Goal: Task Accomplishment & Management: Complete application form

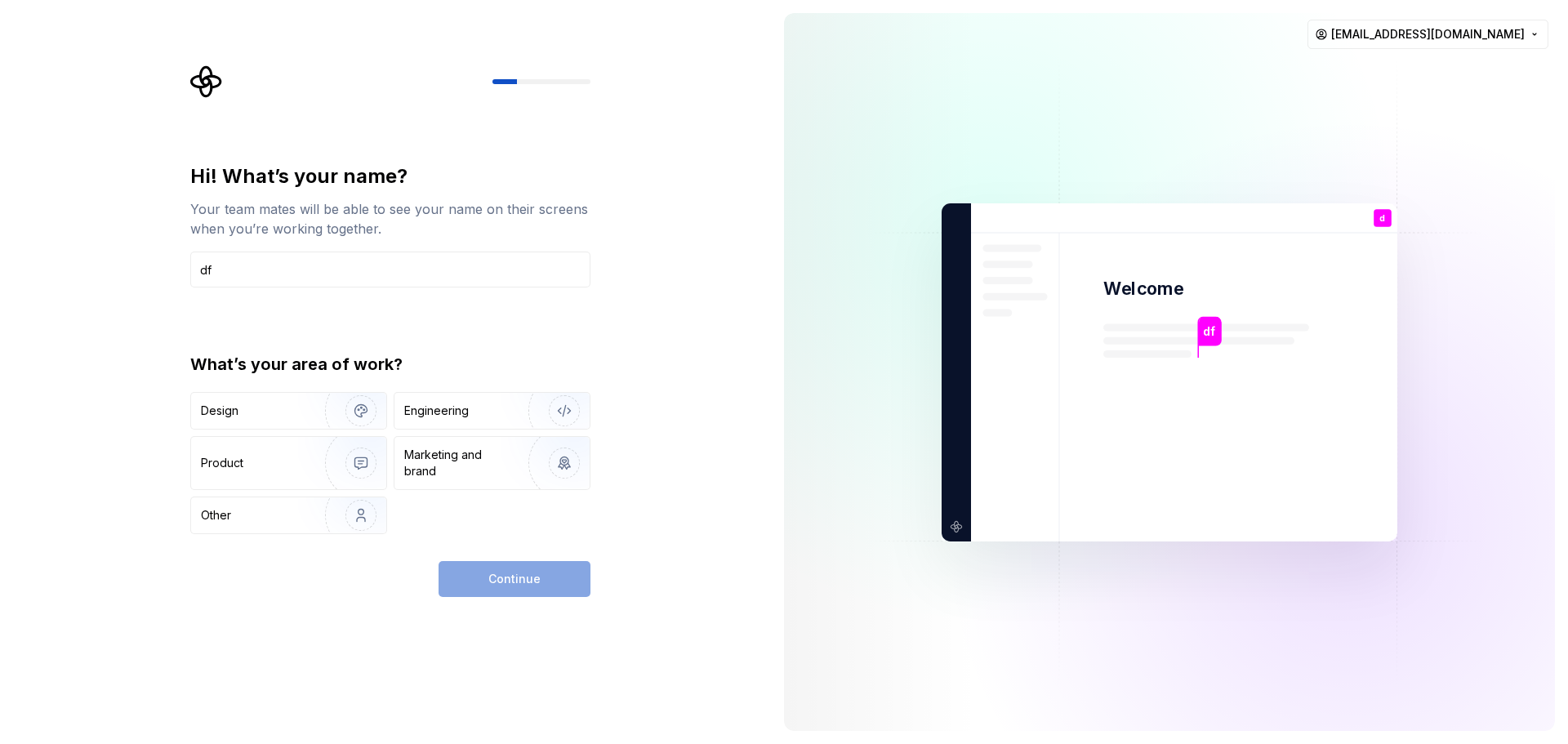
type input "d"
type input "[PERSON_NAME]"
click at [528, 365] on div "What’s your area of work?" at bounding box center [390, 365] width 400 height 23
click at [566, 470] on img "button" at bounding box center [554, 464] width 104 height 109
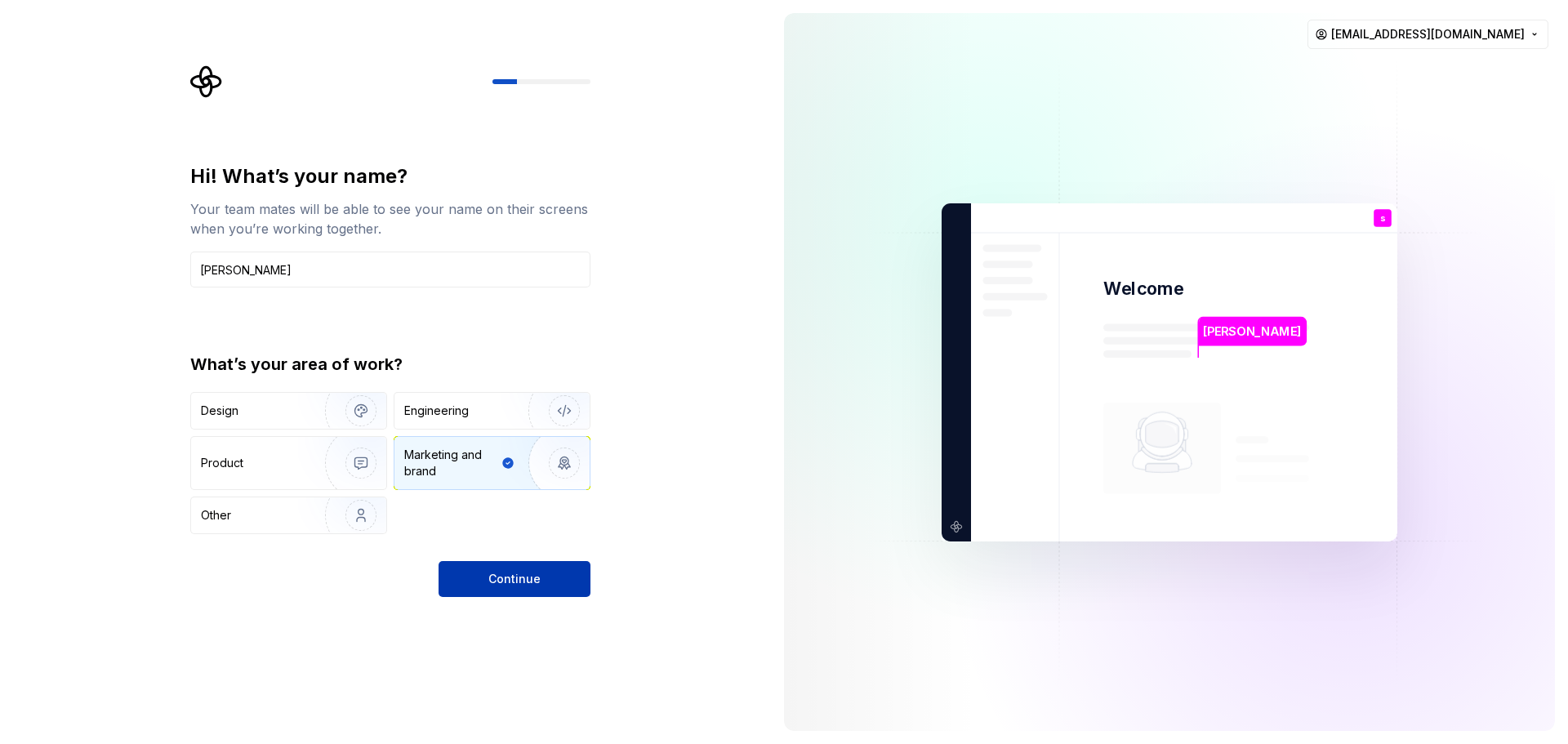
click at [504, 583] on span "Continue" at bounding box center [515, 579] width 52 height 16
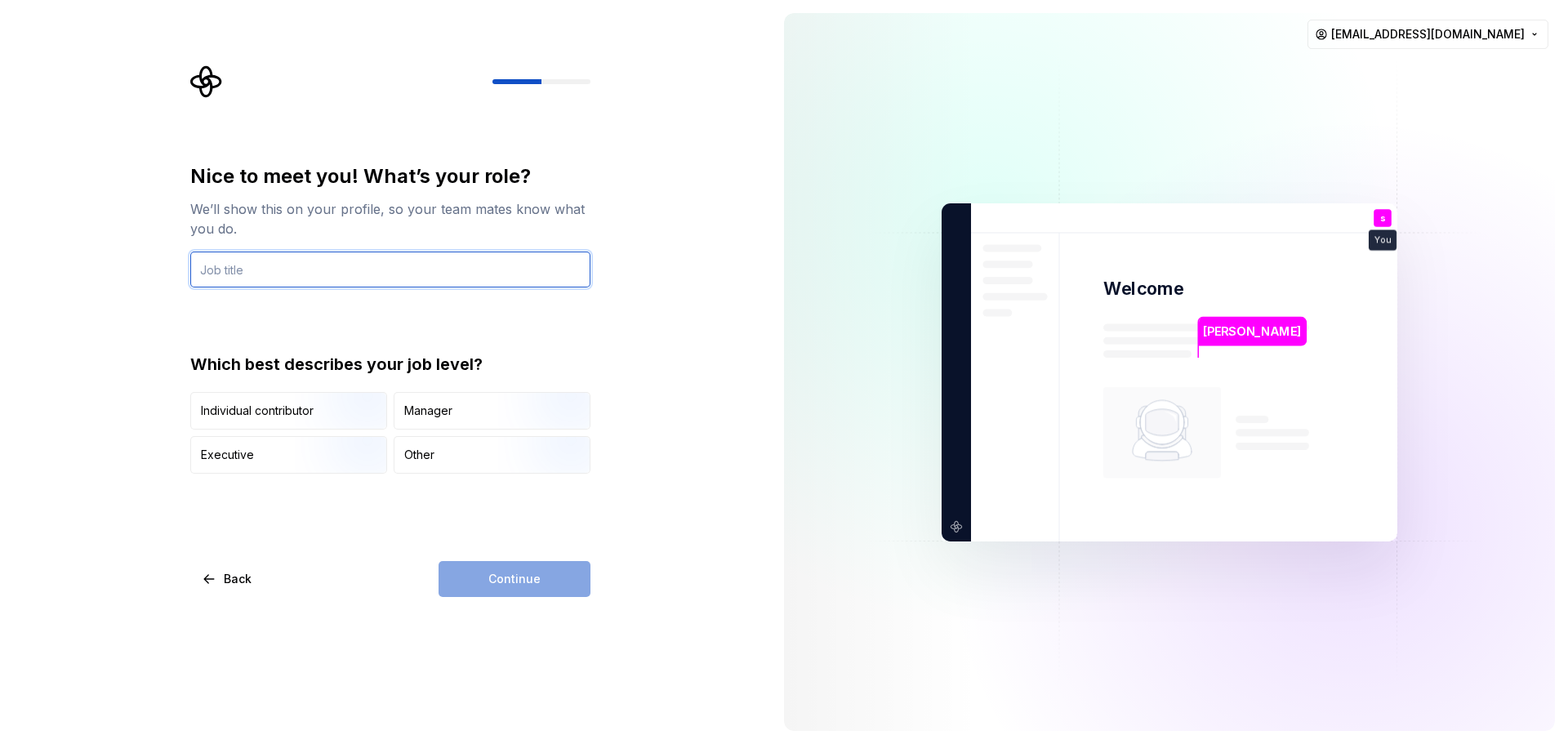
type input "ㅇ"
type input "d"
type input "marketing"
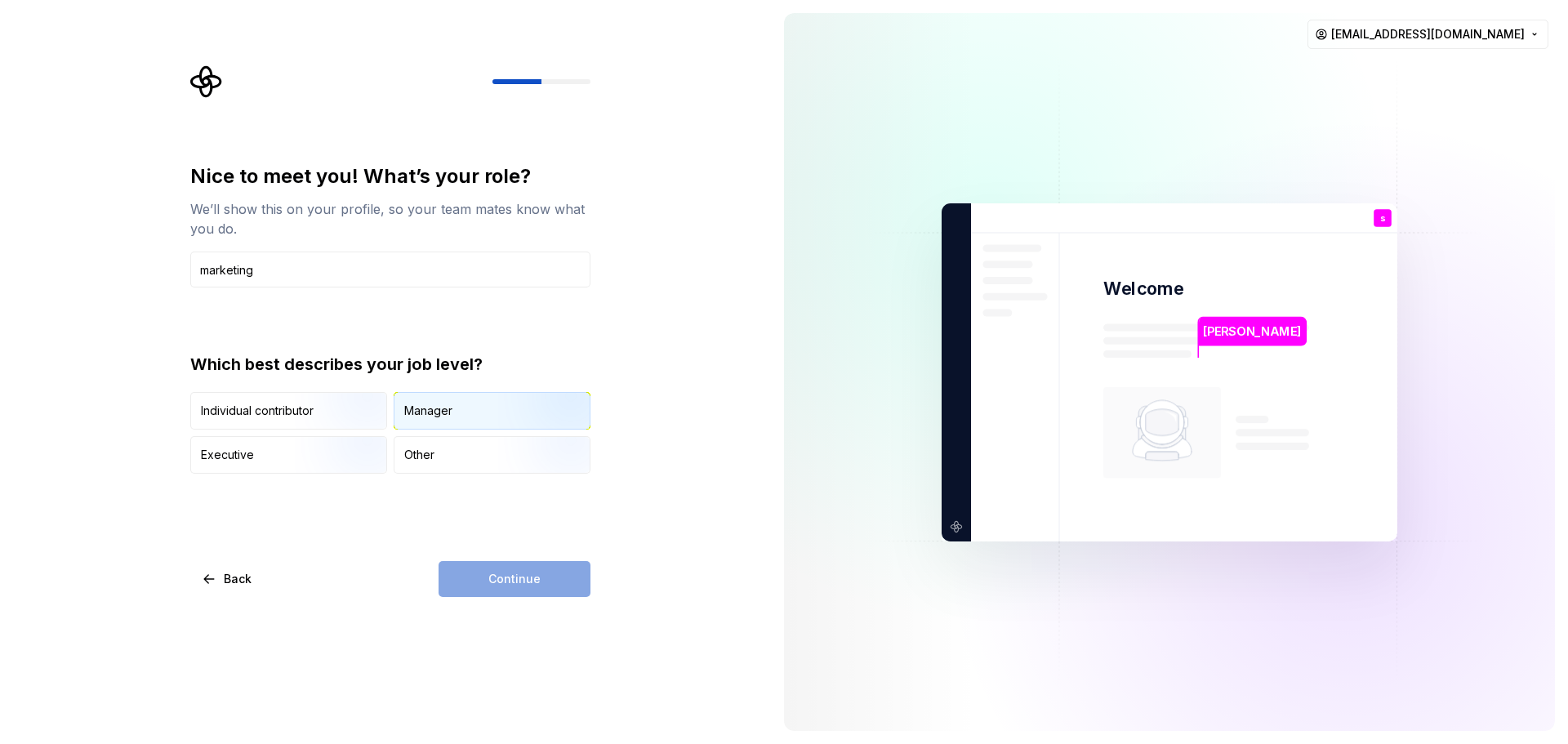
click at [507, 417] on img "button" at bounding box center [550, 431] width 104 height 109
click at [512, 615] on div "Nice to meet you! What’s your role? We’ll show this on your profile, so your te…" at bounding box center [385, 372] width 771 height 744
click at [521, 590] on button "Continue" at bounding box center [514, 579] width 152 height 36
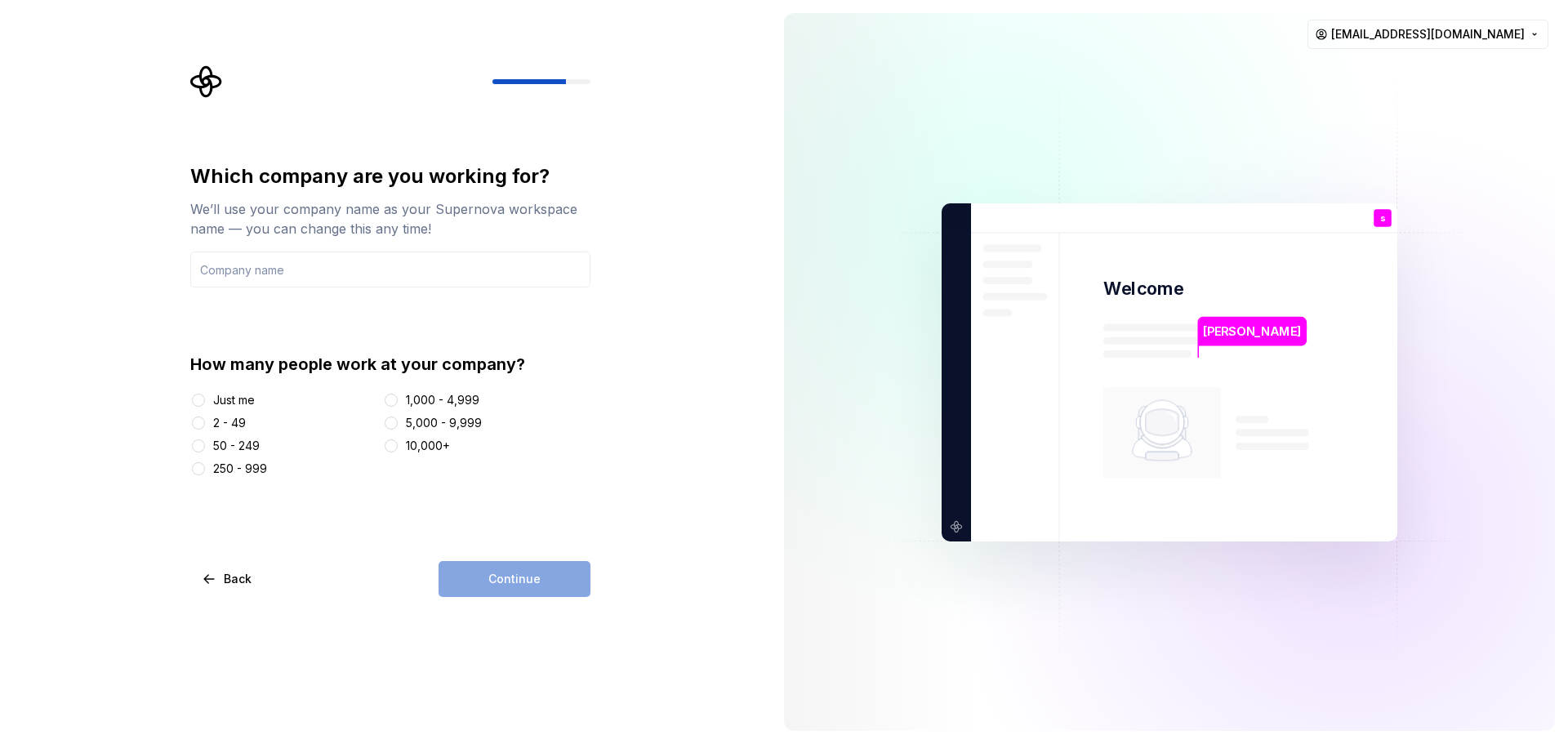
click at [108, 299] on div "Which company are you working for? We’ll use your company name as your Supernov…" at bounding box center [385, 372] width 771 height 744
click at [306, 270] on input "text" at bounding box center [390, 269] width 400 height 36
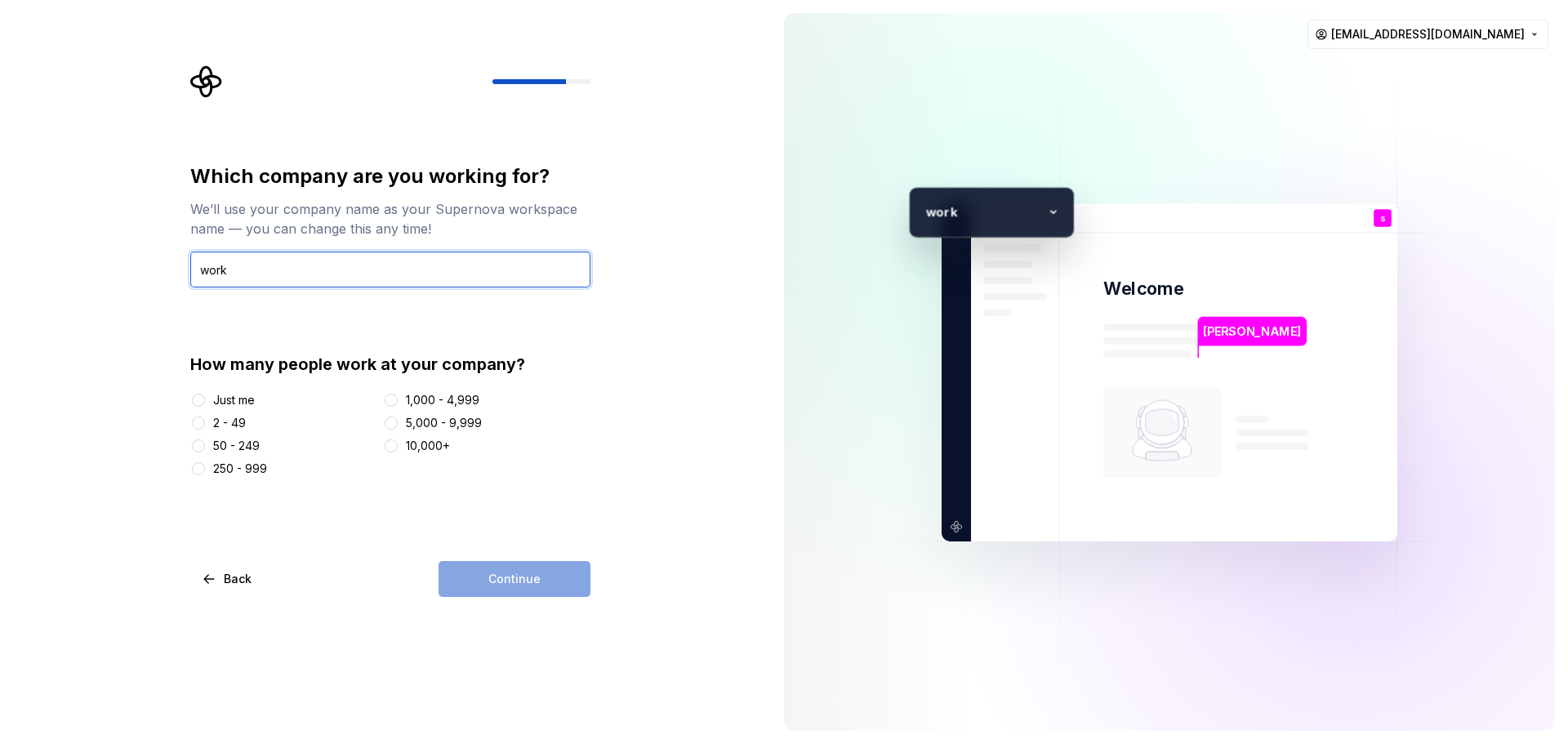
type input "work"
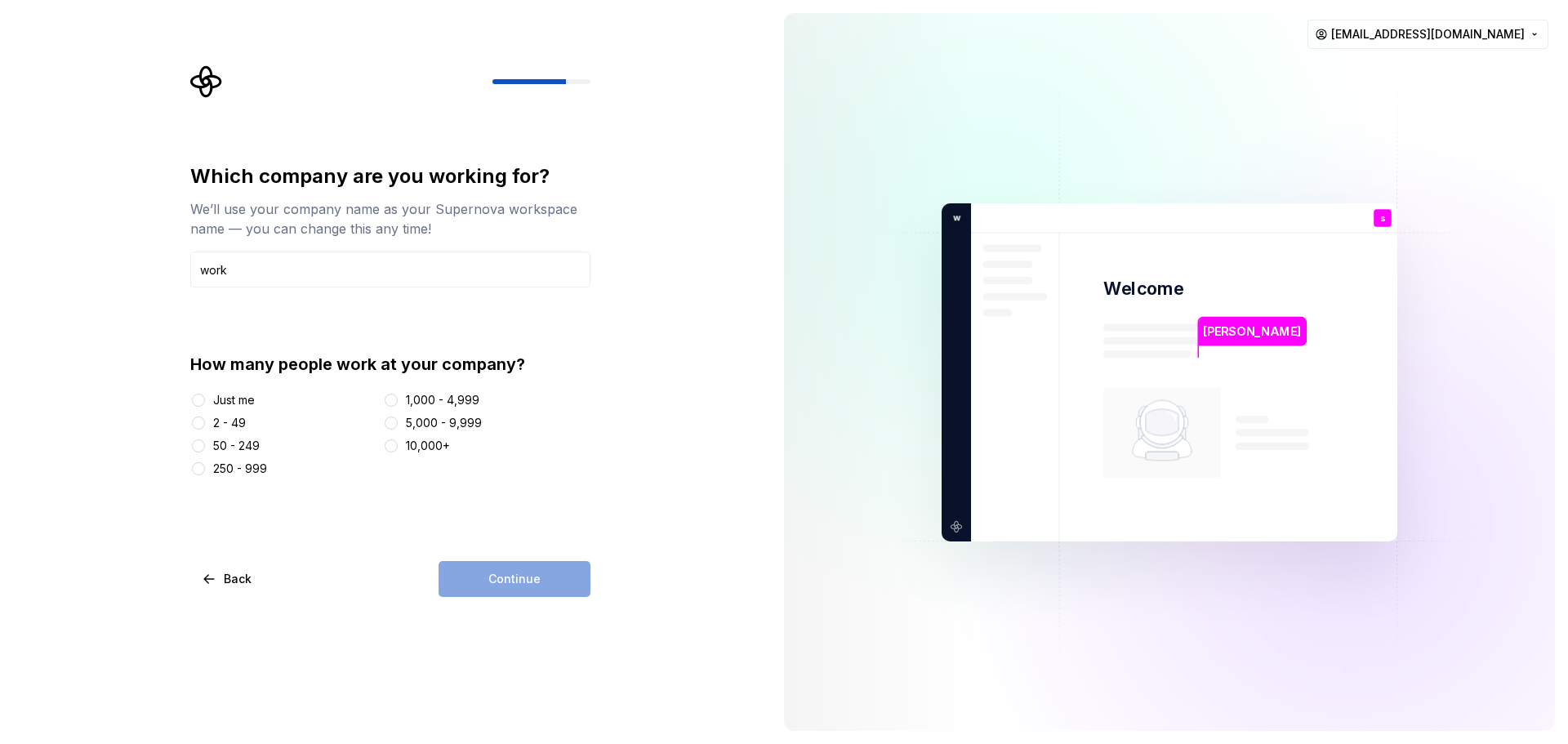
click at [227, 401] on div "Just me" at bounding box center [234, 400] width 42 height 16
click at [205, 401] on button "Just me" at bounding box center [198, 400] width 13 height 13
click at [211, 432] on div "Just me 2 - 49 50 - 249 250 - 999 1,000 - 4,999 5,000 - 9,999 10,000+" at bounding box center [390, 435] width 400 height 85
click at [212, 418] on div "2 - 49" at bounding box center [283, 423] width 187 height 16
click at [191, 420] on div at bounding box center [198, 423] width 16 height 16
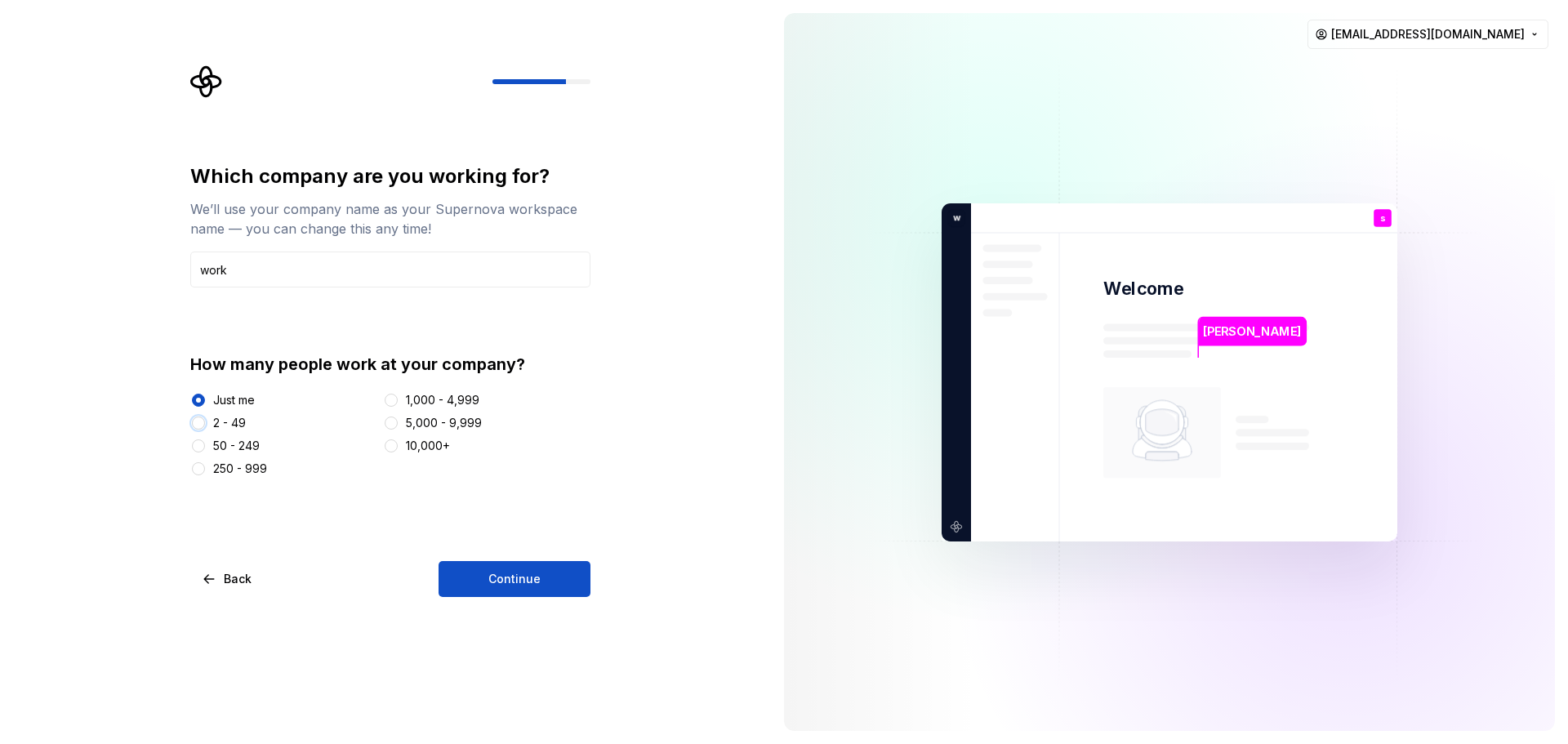
click at [195, 420] on button "2 - 49" at bounding box center [198, 423] width 13 height 13
click at [584, 585] on button "Continue" at bounding box center [514, 579] width 152 height 36
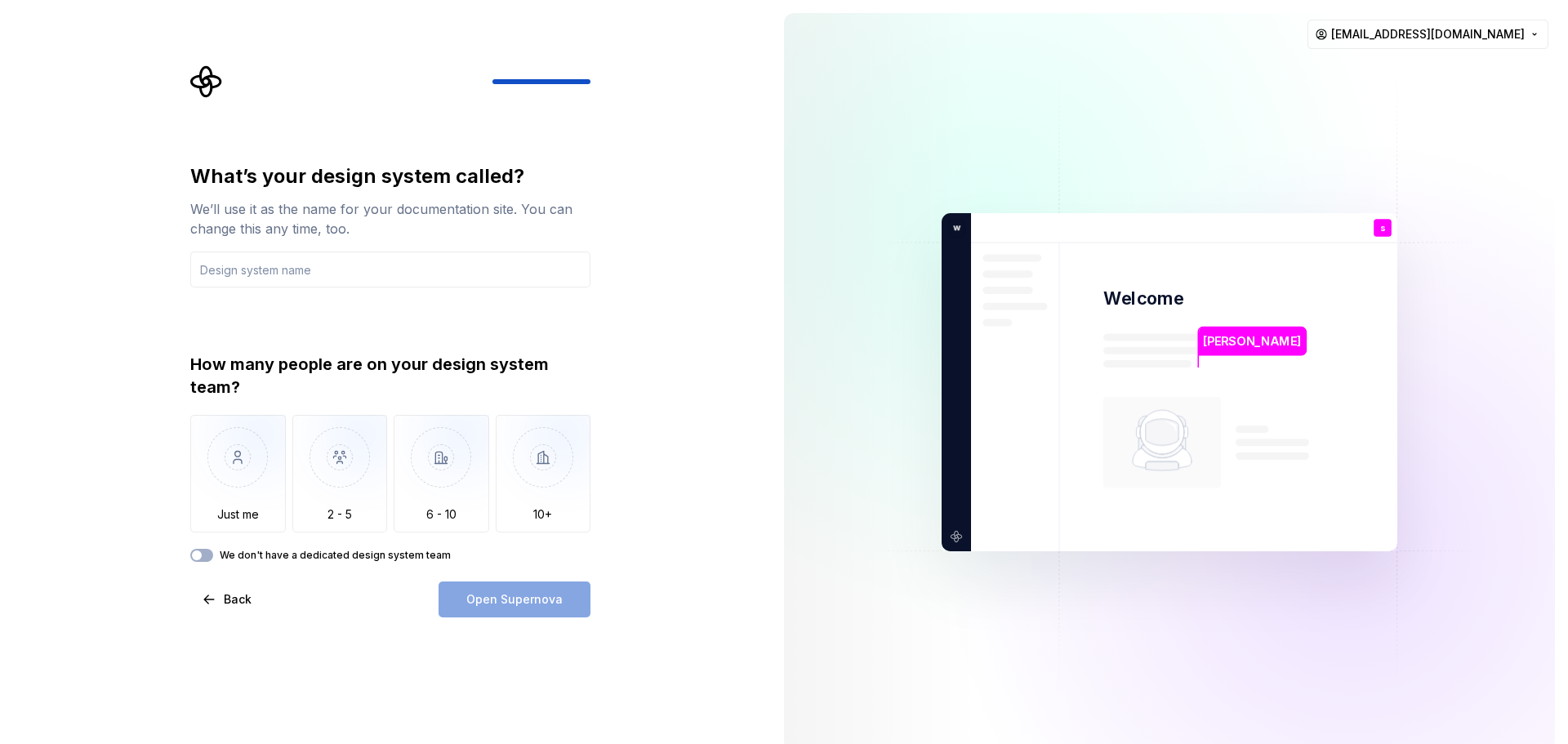
click at [803, 460] on div at bounding box center [882, 382] width 196 height 739
click at [337, 267] on input "text" at bounding box center [390, 269] width 400 height 36
type input "m"
type input "not yet"
click at [54, 410] on div "What’s your design system called? We’ll use it as the name for your documentati…" at bounding box center [385, 382] width 771 height 765
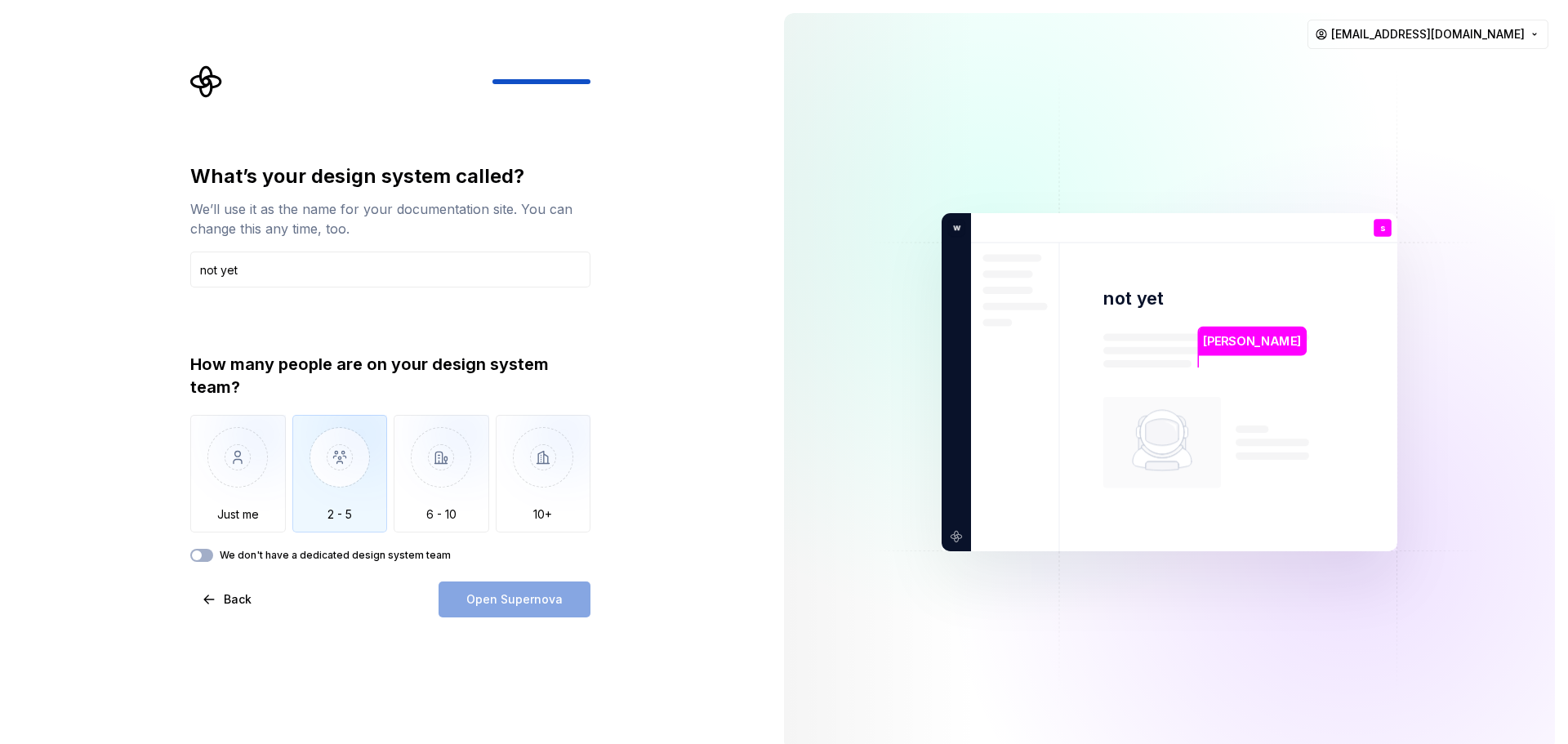
click at [316, 464] on img "button" at bounding box center [340, 470] width 95 height 109
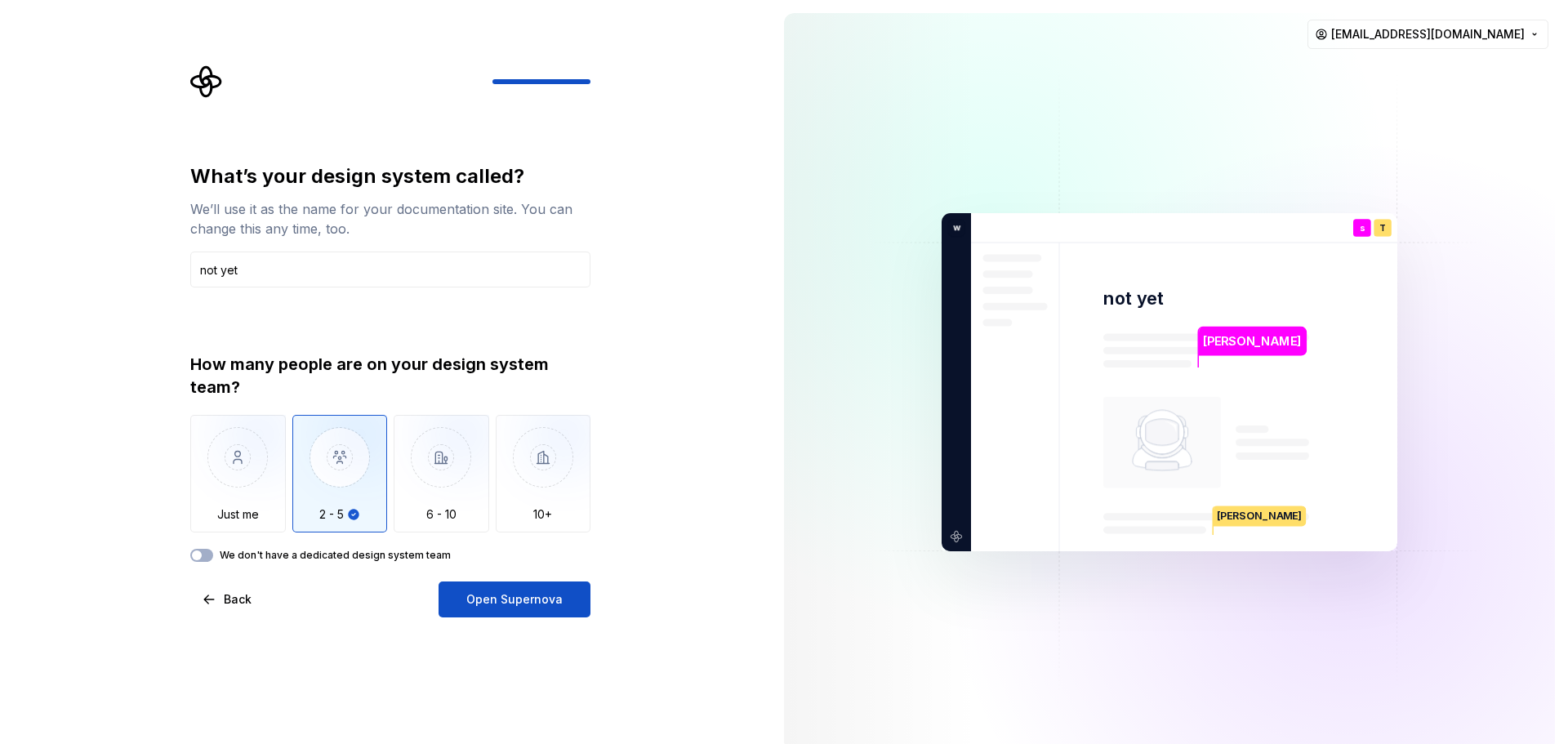
click at [190, 550] on div "We don't have a dedicated design system team" at bounding box center [390, 555] width 400 height 13
click at [197, 553] on span "button" at bounding box center [196, 555] width 10 height 10
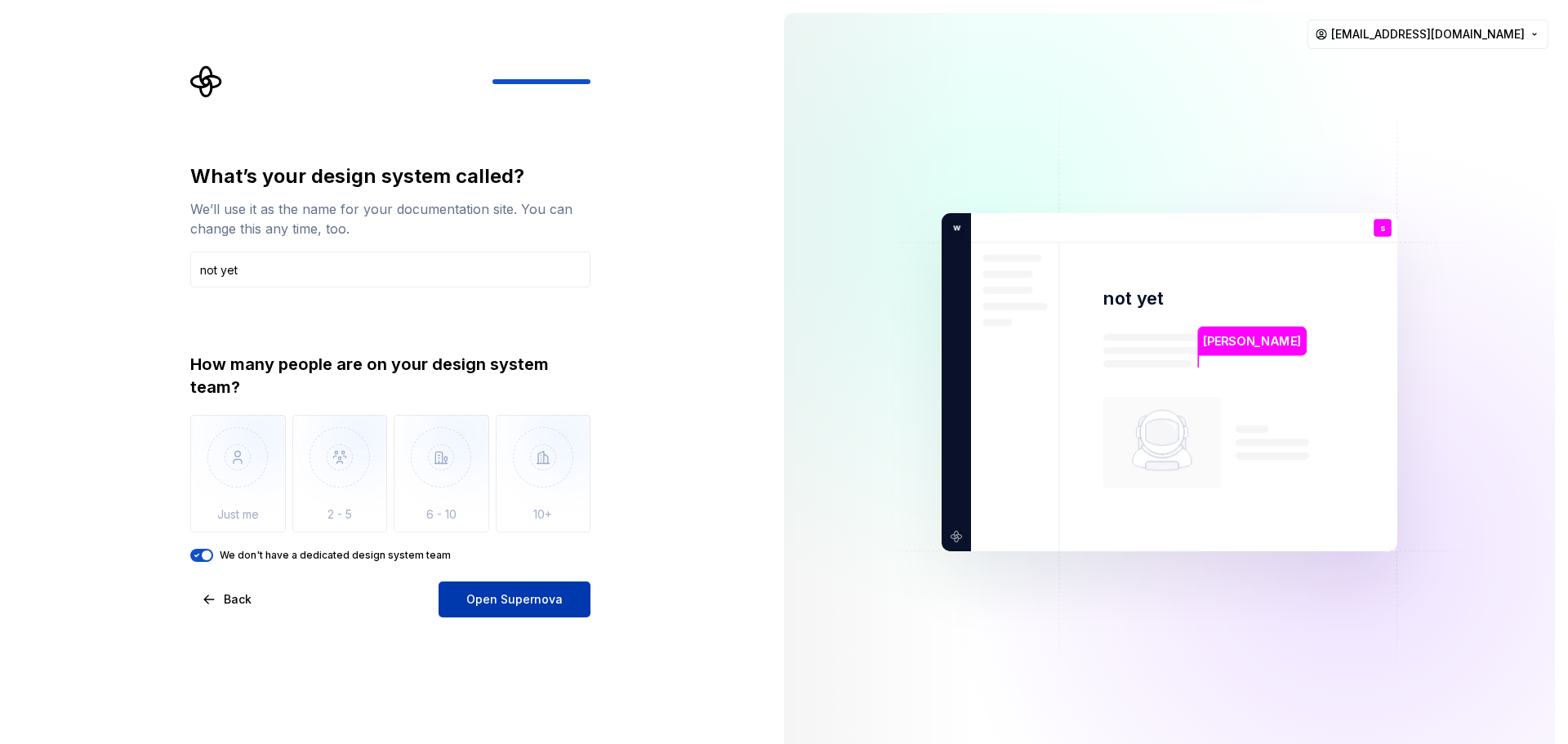
click at [499, 600] on span "Open Supernova" at bounding box center [514, 599] width 96 height 16
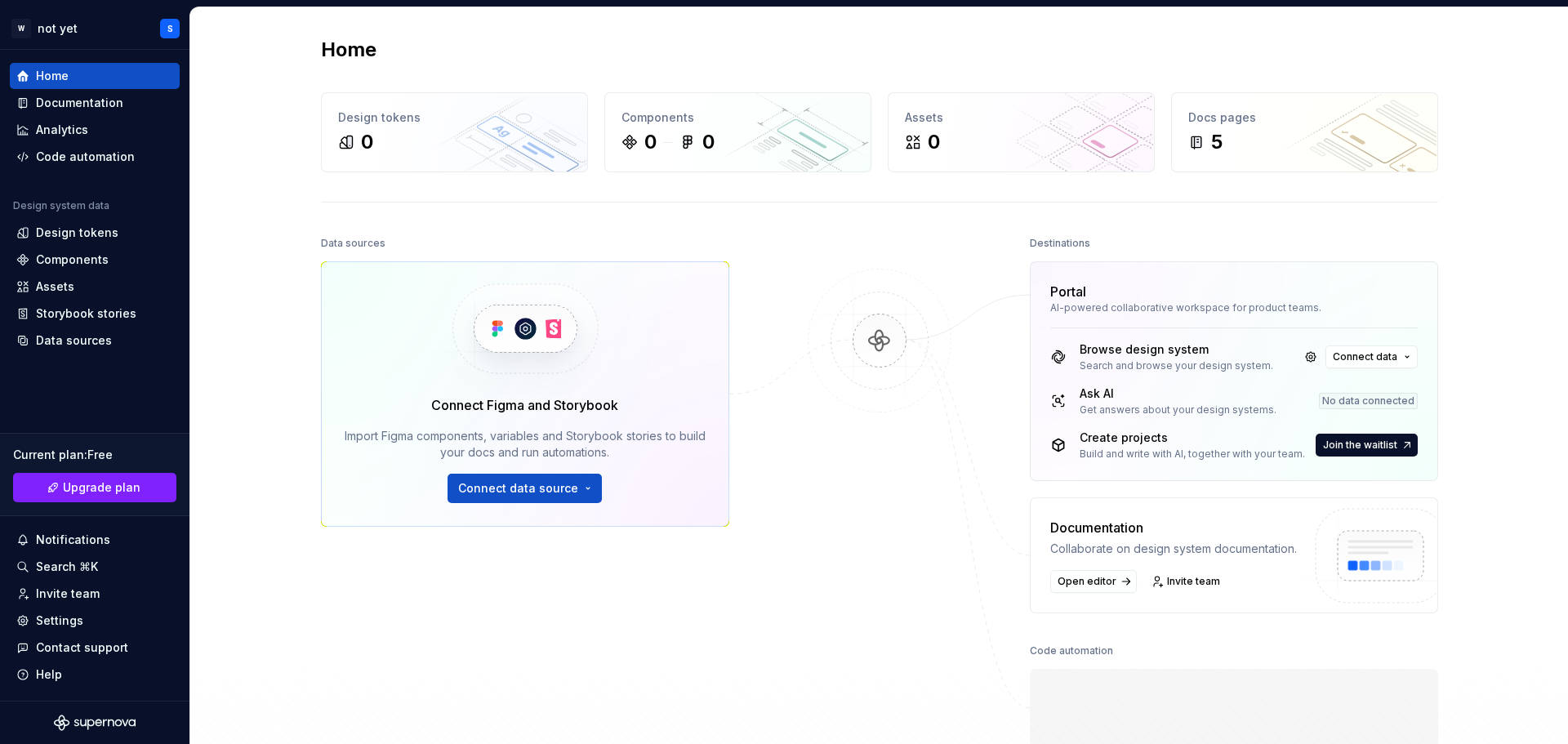
click at [242, 486] on div "Home Design tokens 0 Components 0 0 Assets 0 Docs pages 5 Data sources Connect …" at bounding box center [879, 425] width 1378 height 836
click at [483, 489] on span "Connect data source" at bounding box center [518, 488] width 120 height 16
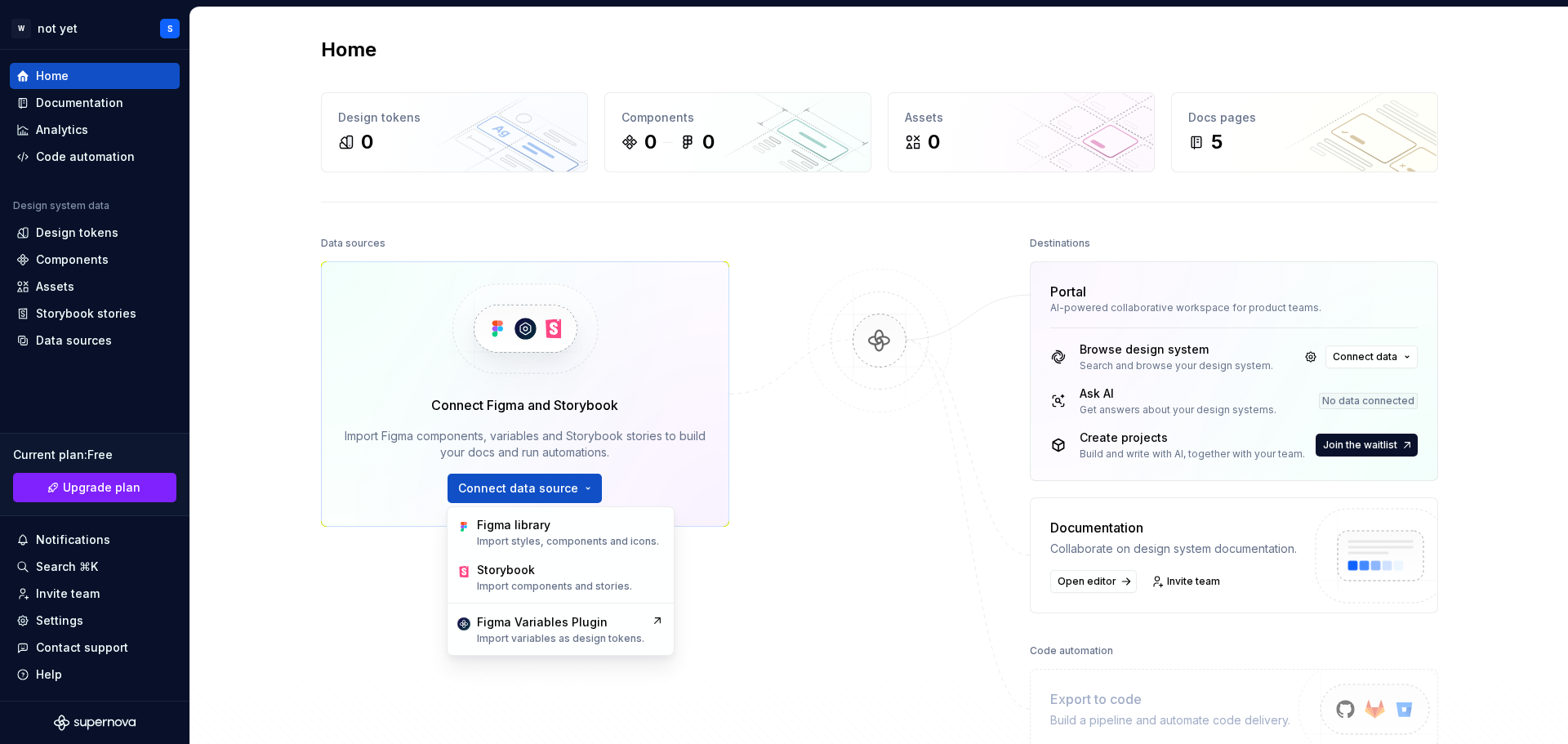
click at [334, 536] on div "Data sources Connect Figma and Storybook Import Figma components, variables and…" at bounding box center [525, 455] width 409 height 447
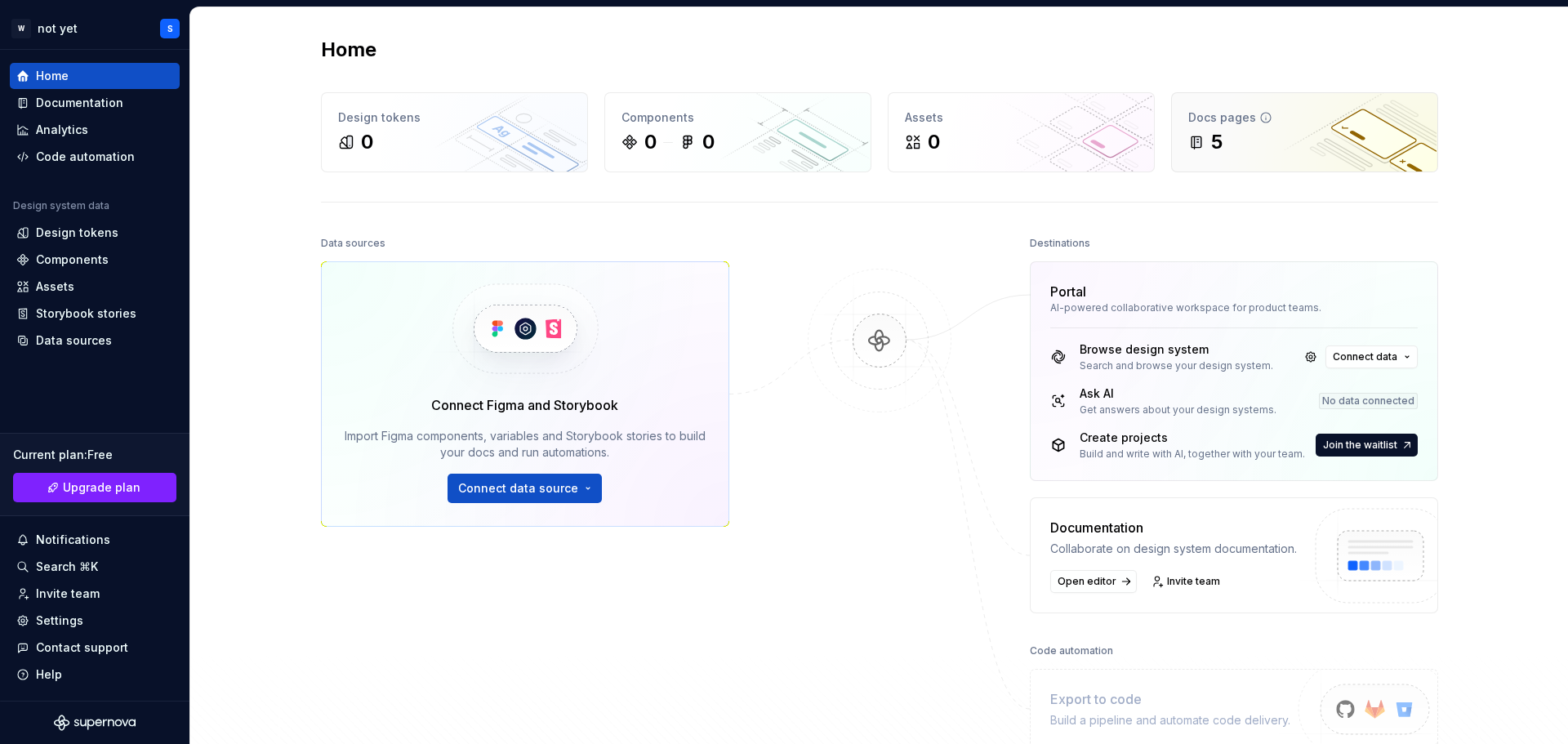
click at [1355, 93] on div "Docs pages 5" at bounding box center [1305, 132] width 266 height 78
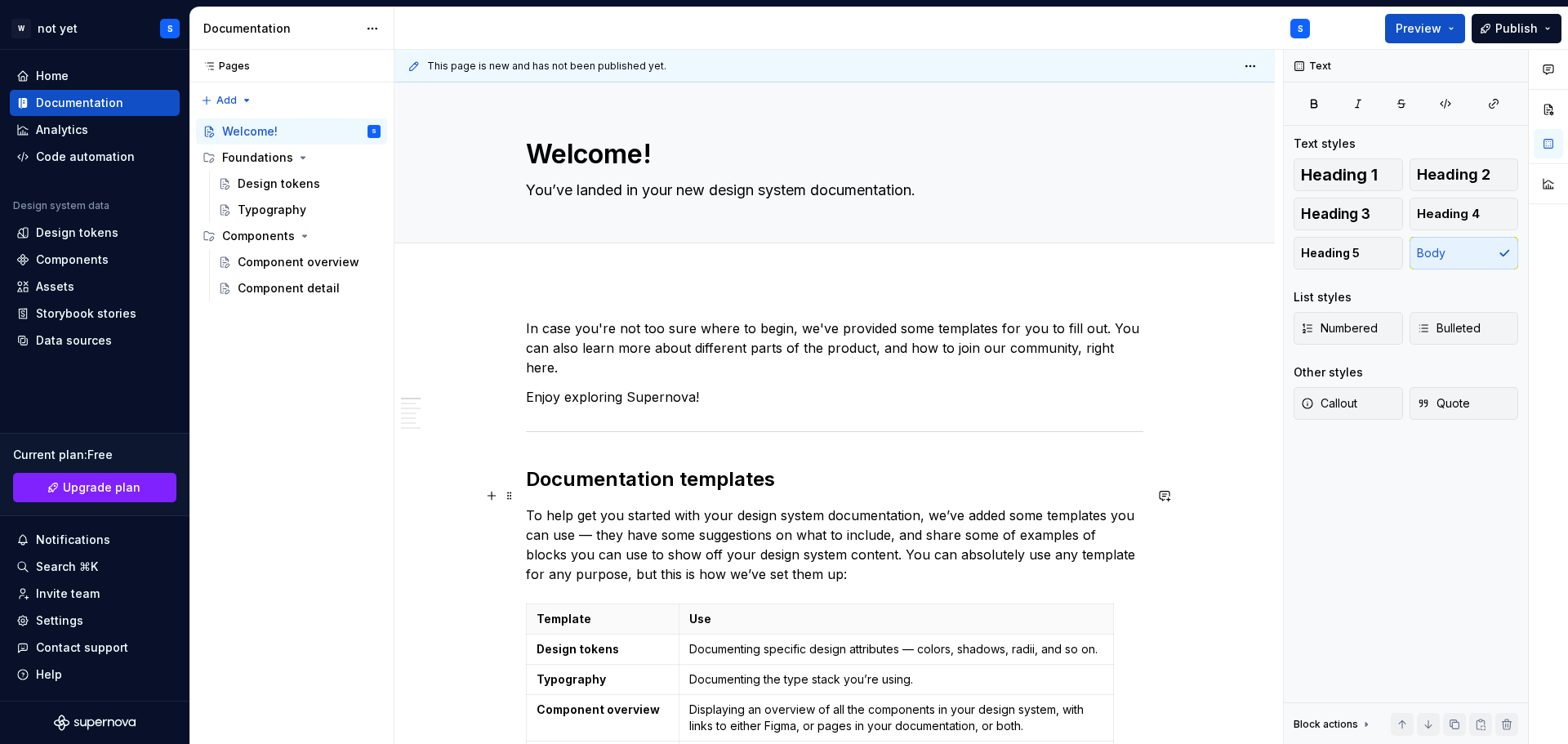
type textarea "*"
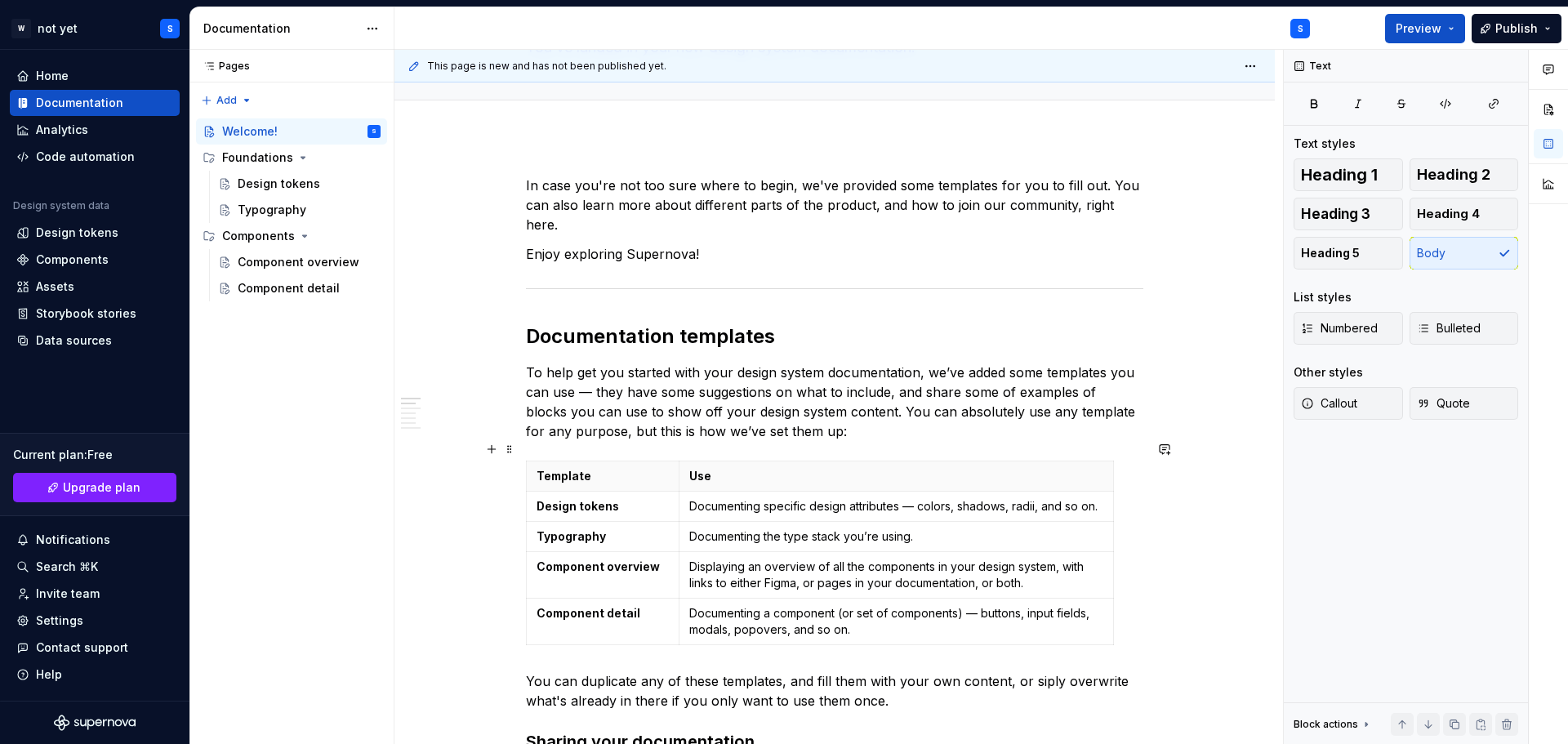
scroll to position [409, 0]
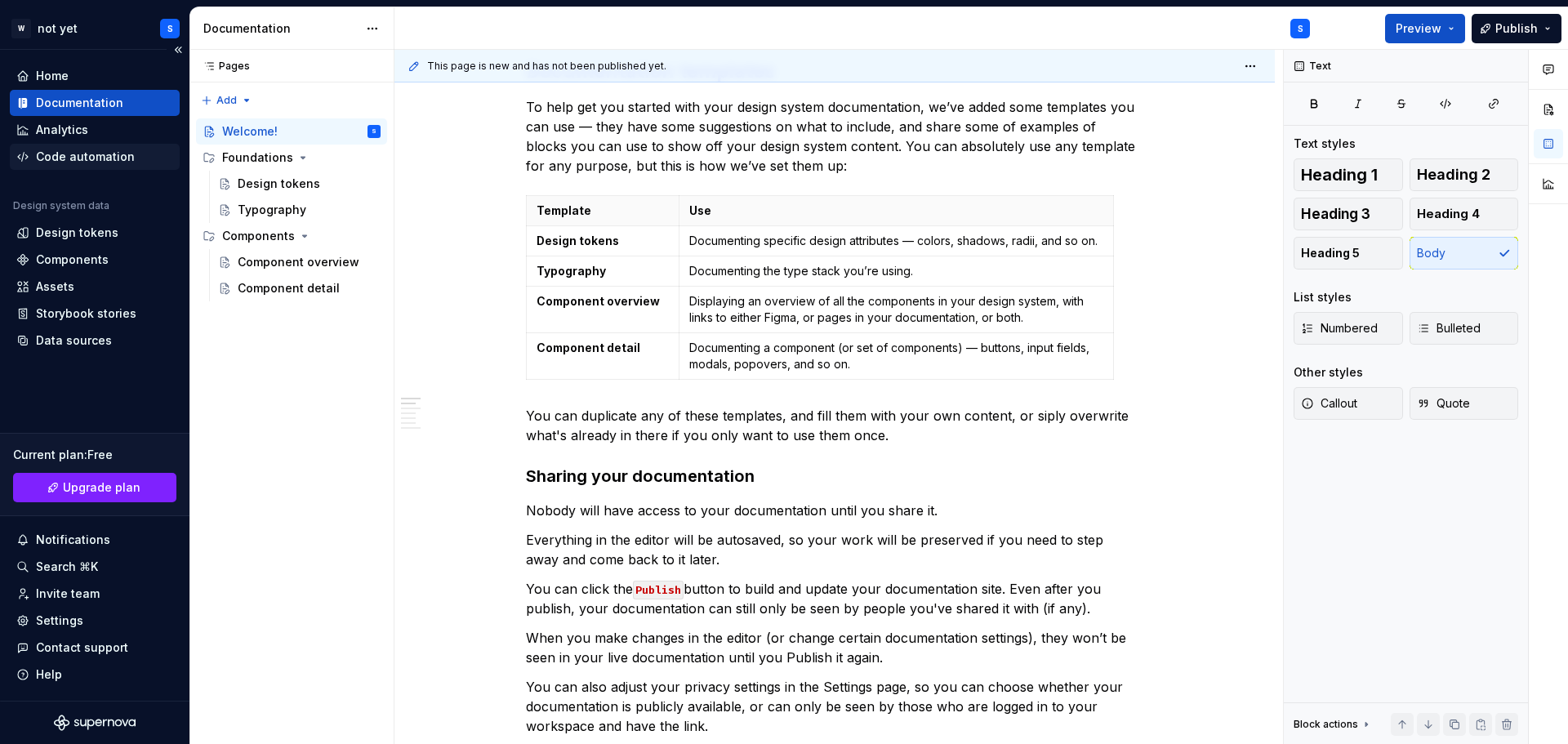
click at [97, 163] on div "Code automation" at bounding box center [85, 156] width 99 height 16
